Goal: Information Seeking & Learning: Learn about a topic

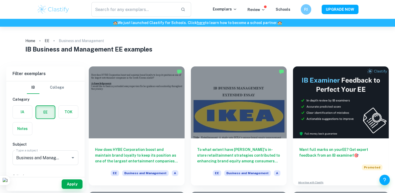
scroll to position [1, 0]
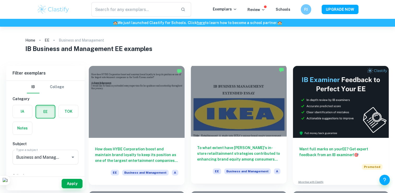
click at [209, 150] on h6 "To what extent have [PERSON_NAME]'s in-store retailtainment strategies contribu…" at bounding box center [238, 153] width 83 height 17
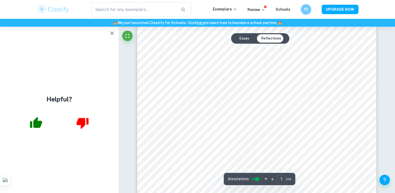
scroll to position [75, 0]
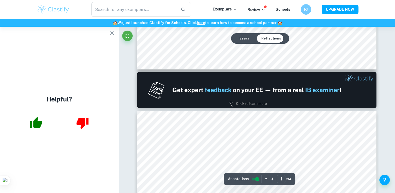
type input "2"
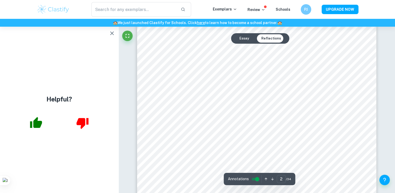
scroll to position [431, 0]
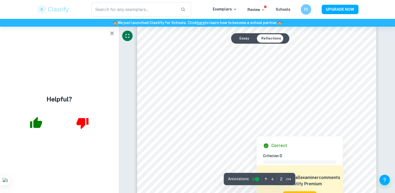
click at [167, 37] on div at bounding box center [257, 40] width 182 height 6
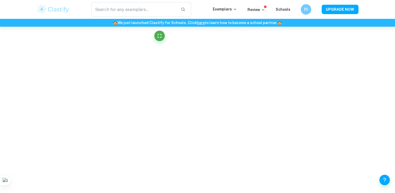
scroll to position [1684, 0]
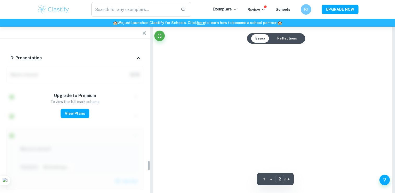
type input "2"
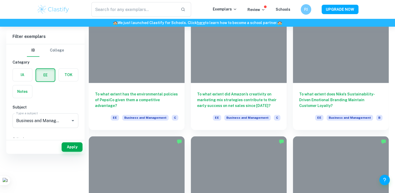
scroll to position [1, 0]
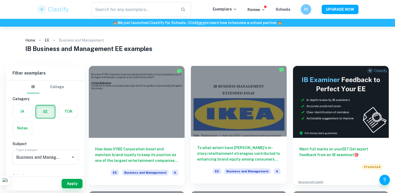
click at [211, 147] on h6 "To what extent have [PERSON_NAME]'s in-store retailtainment strategies contribu…" at bounding box center [238, 153] width 83 height 17
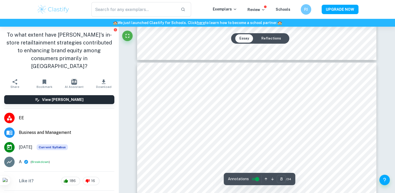
scroll to position [2473, 0]
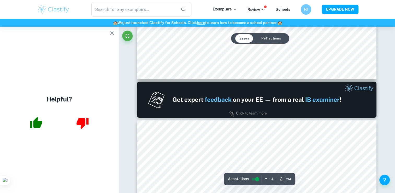
type input "1"
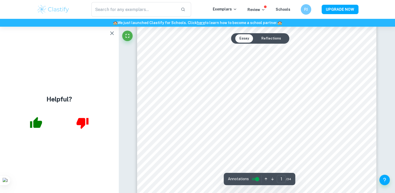
scroll to position [0, 0]
